Goal: Task Accomplishment & Management: Manage account settings

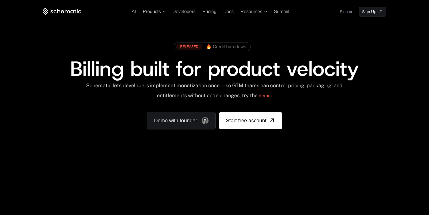
click at [344, 13] on link "Sign in" at bounding box center [345, 11] width 12 height 9
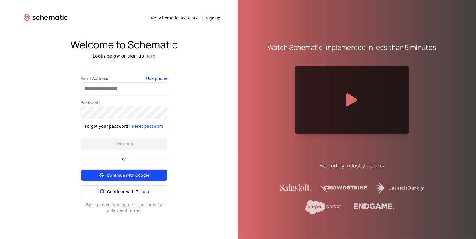
click at [121, 176] on span "Continue with Google" at bounding box center [128, 175] width 42 height 6
